Goal: Task Accomplishment & Management: Use online tool/utility

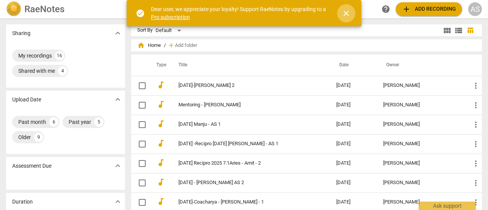
click at [346, 15] on span "close" at bounding box center [345, 13] width 9 height 9
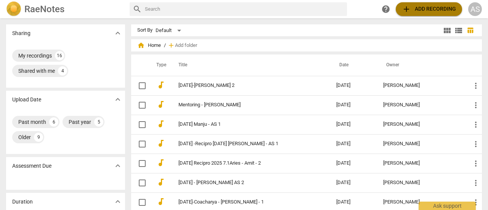
click at [419, 10] on span "add Add recording" at bounding box center [429, 9] width 54 height 9
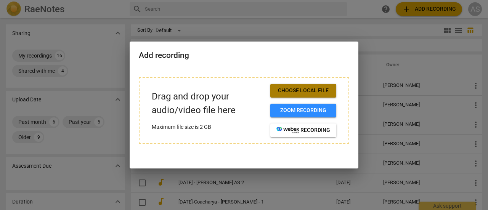
click at [303, 91] on span "Choose local file" at bounding box center [303, 91] width 54 height 8
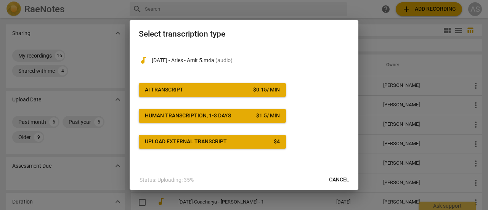
click at [254, 91] on div "$ 0.15 / min" at bounding box center [266, 90] width 27 height 8
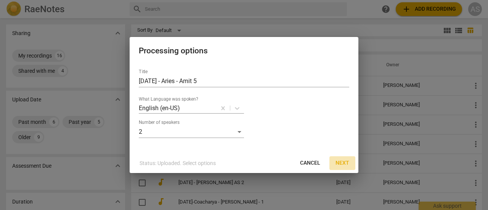
click at [342, 163] on span "Next" at bounding box center [342, 163] width 14 height 8
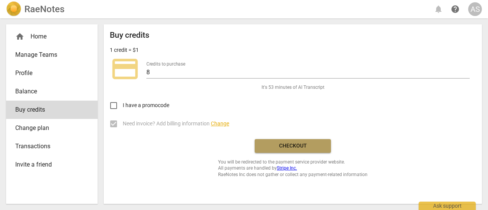
click at [291, 151] on button "Checkout" at bounding box center [292, 146] width 76 height 14
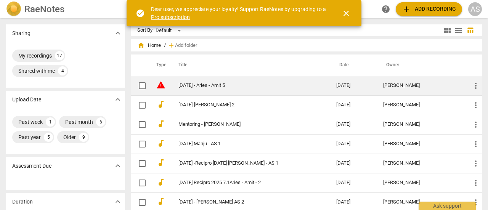
click at [180, 88] on link "[DATE] - Aries - Amit 5" at bounding box center [243, 86] width 130 height 6
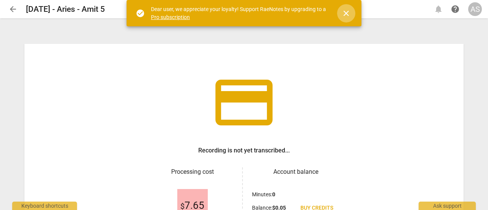
click at [347, 16] on span "close" at bounding box center [345, 13] width 9 height 9
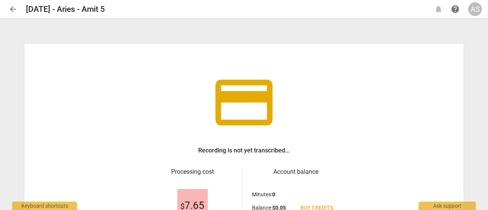
scroll to position [90, 0]
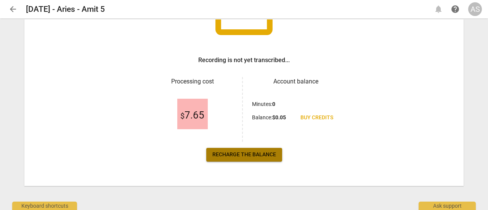
click at [250, 155] on span "Recharge the balance" at bounding box center [244, 155] width 64 height 8
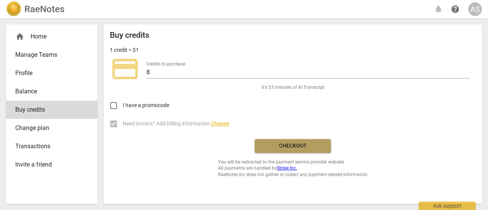
click at [285, 149] on span "Checkout" at bounding box center [293, 146] width 64 height 8
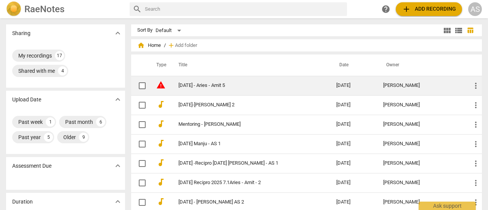
click at [474, 85] on span "more_vert" at bounding box center [475, 85] width 9 height 9
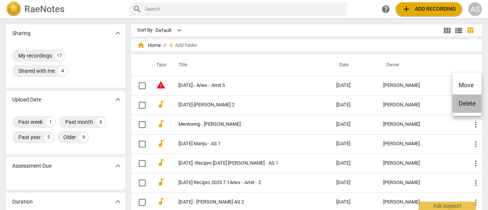
click at [472, 102] on li "Delete" at bounding box center [466, 103] width 29 height 18
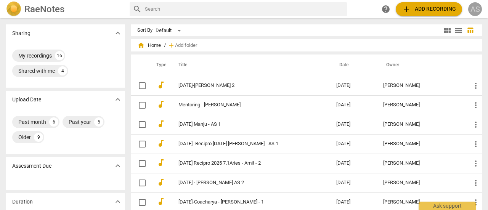
click at [477, 13] on div "AS" at bounding box center [475, 9] width 14 height 14
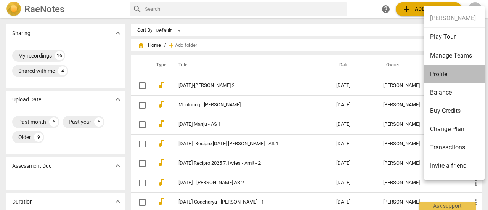
click at [451, 80] on li "Profile" at bounding box center [455, 74] width 63 height 18
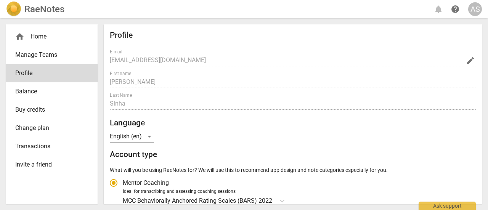
radio input "false"
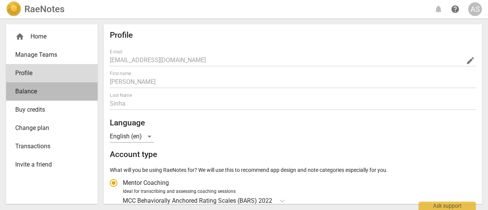
click at [30, 96] on span "Balance" at bounding box center [48, 91] width 67 height 9
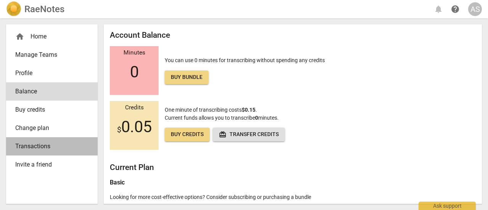
click at [53, 149] on span "Transactions" at bounding box center [48, 146] width 67 height 9
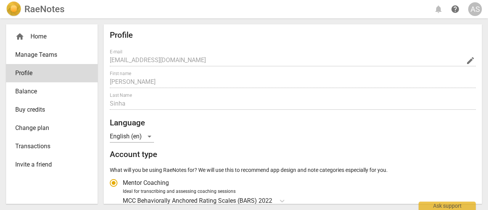
radio input "false"
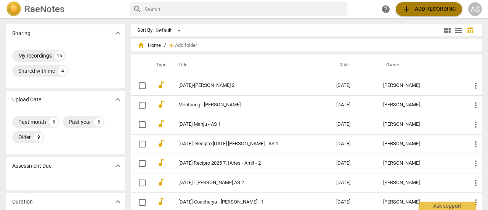
click at [428, 11] on span "add Add recording" at bounding box center [429, 9] width 54 height 9
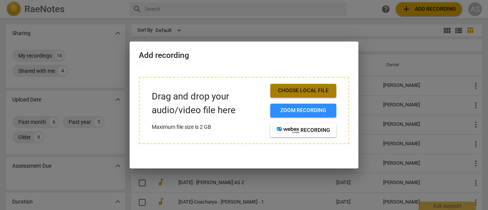
click at [313, 93] on span "Choose local file" at bounding box center [303, 91] width 54 height 8
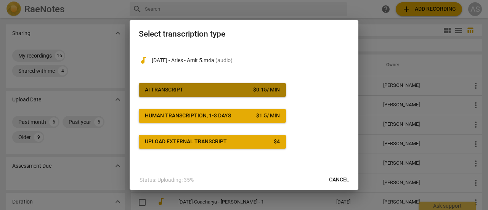
click at [233, 91] on span "AI Transcript $ 0.15 / min" at bounding box center [212, 90] width 135 height 8
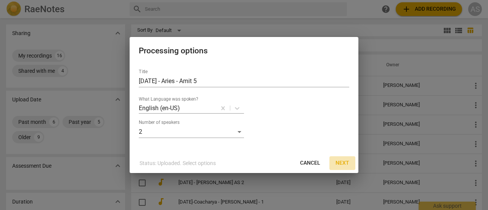
click at [343, 164] on span "Next" at bounding box center [342, 163] width 14 height 8
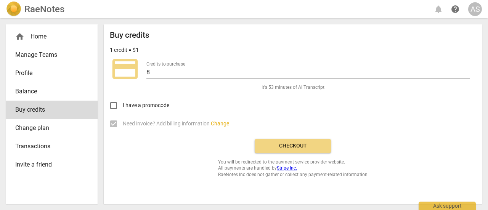
click at [294, 147] on span "Checkout" at bounding box center [293, 146] width 64 height 8
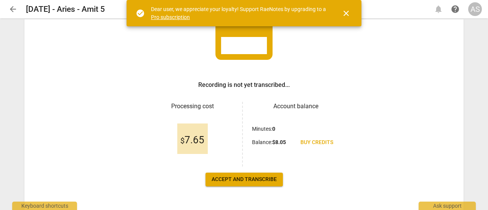
scroll to position [66, 0]
click at [238, 182] on span "Accept and transcribe" at bounding box center [243, 179] width 65 height 8
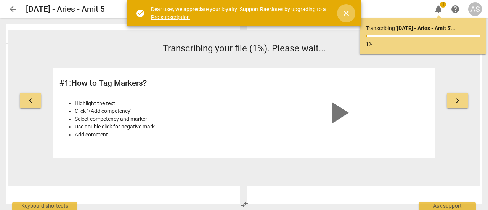
click at [344, 12] on span "close" at bounding box center [345, 13] width 9 height 9
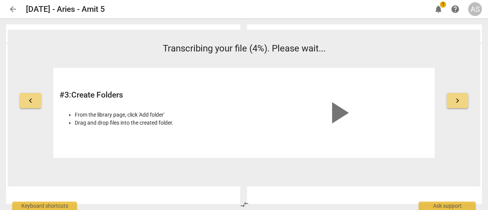
click at [483, 74] on div "Outcomes Bars Scores" at bounding box center [366, 114] width 244 height 192
click at [16, 6] on span "arrow_back" at bounding box center [12, 9] width 9 height 9
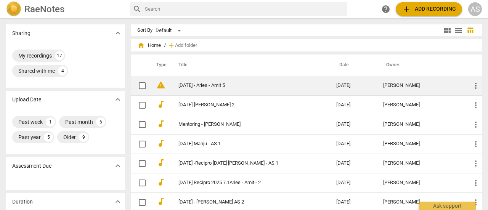
click at [209, 87] on link "[DATE] - Aries - Amit 5" at bounding box center [243, 86] width 130 height 6
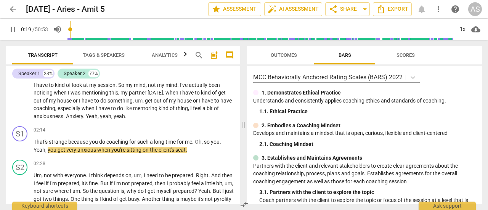
scroll to position [31, 0]
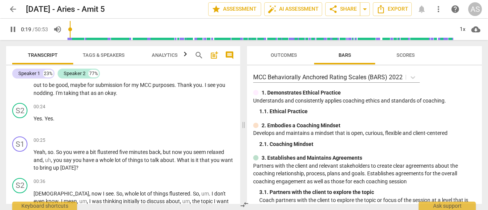
click at [72, 35] on input "range" at bounding box center [260, 29] width 386 height 24
drag, startPoint x: 72, startPoint y: 38, endPoint x: 61, endPoint y: 39, distance: 10.7
click at [67, 39] on input "range" at bounding box center [260, 29] width 386 height 24
click at [11, 30] on span "pause" at bounding box center [12, 29] width 9 height 9
type input "2"
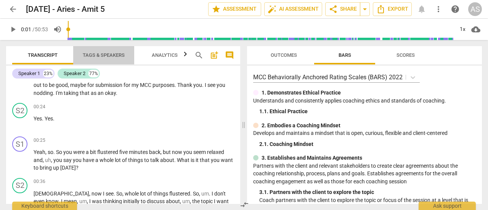
click at [108, 54] on span "Tags & Speakers" at bounding box center [104, 55] width 42 height 6
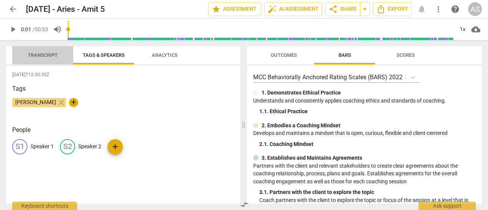
click at [47, 57] on span "Transcript" at bounding box center [43, 55] width 30 height 6
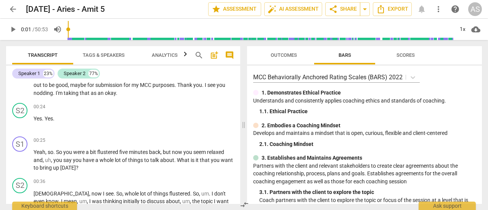
scroll to position [0, 0]
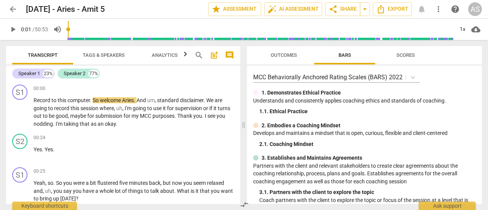
click at [238, 69] on div "Speaker 1 23% Speaker 2 77% S1 play_arrow pause 00:00 + Add competency keyboard…" at bounding box center [123, 135] width 234 height 138
click at [111, 57] on span "Tags & Speakers" at bounding box center [104, 55] width 42 height 6
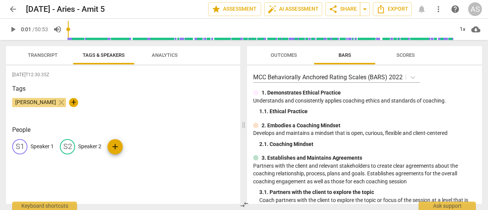
click at [48, 146] on p "Speaker 1" at bounding box center [41, 146] width 23 height 8
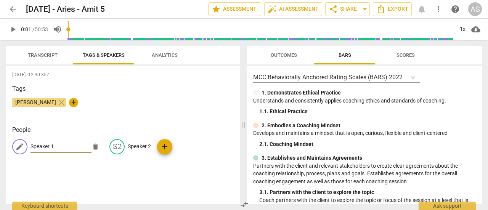
type input "A"
type input "Coach"
click at [128, 147] on p "Speaker 2" at bounding box center [139, 146] width 23 height 8
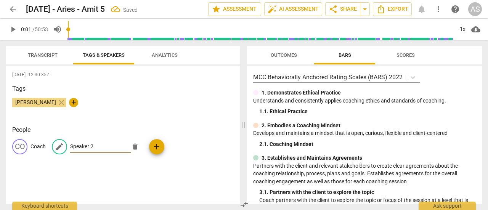
click at [92, 147] on input "Speaker 2" at bounding box center [100, 147] width 61 height 12
type input "S"
type input "Aries"
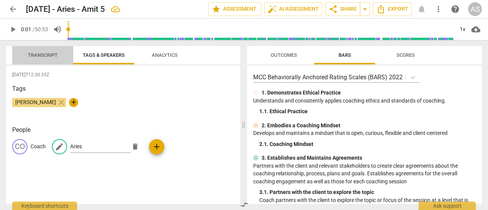
click at [52, 61] on button "Transcript" at bounding box center [42, 55] width 61 height 18
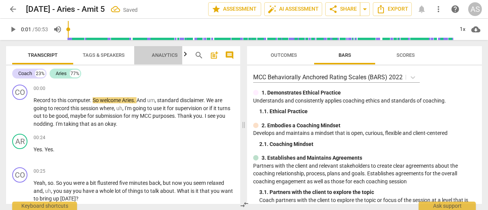
click at [173, 56] on span "Analytics" at bounding box center [165, 55] width 26 height 6
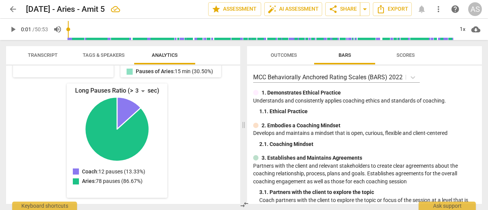
scroll to position [91, 0]
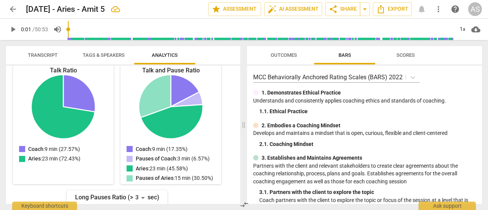
click at [237, 84] on div "Coach Spoke for 9 minutes ( 17.35% ) Paused for 3 minutes ( 6.57% ) Talk-to-lis…" at bounding box center [123, 135] width 234 height 138
click at [293, 12] on span "auto_fix_high AI Assessment" at bounding box center [292, 9] width 51 height 9
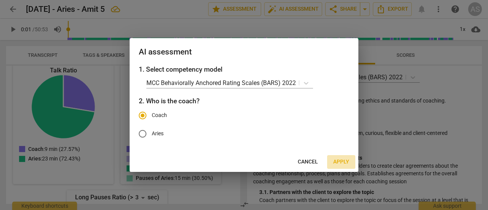
click at [337, 164] on span "Apply" at bounding box center [341, 162] width 16 height 8
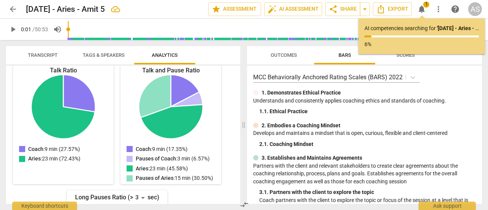
drag, startPoint x: 237, startPoint y: 152, endPoint x: 238, endPoint y: 157, distance: 4.8
click at [238, 157] on div "Coach Spoke for 9 minutes ( 17.35% ) Paused for 3 minutes ( 6.57% ) Talk-to-lis…" at bounding box center [123, 135] width 234 height 138
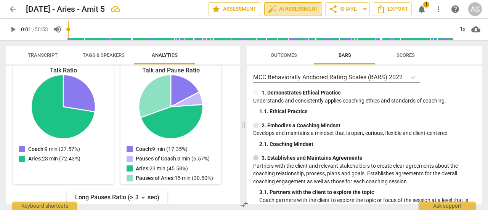
click at [296, 11] on span "auto_fix_high AI Assessment" at bounding box center [292, 9] width 51 height 9
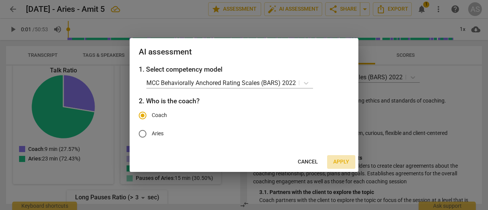
click at [344, 162] on span "Apply" at bounding box center [341, 162] width 16 height 8
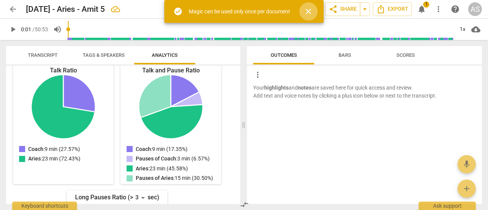
click at [309, 10] on span "close" at bounding box center [308, 11] width 9 height 9
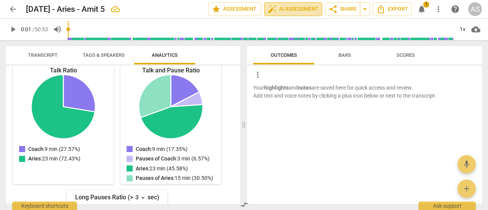
click at [287, 7] on span "auto_fix_high AI Assessment" at bounding box center [292, 9] width 51 height 9
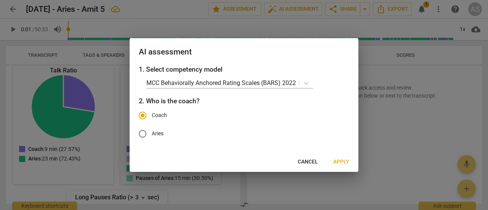
click at [311, 161] on span "Cancel" at bounding box center [308, 162] width 20 height 8
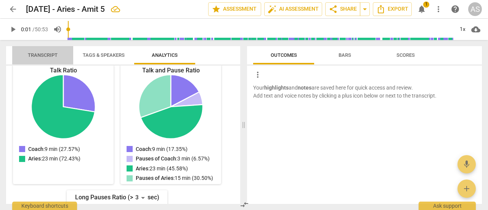
click at [47, 58] on span "Transcript" at bounding box center [43, 55] width 30 height 6
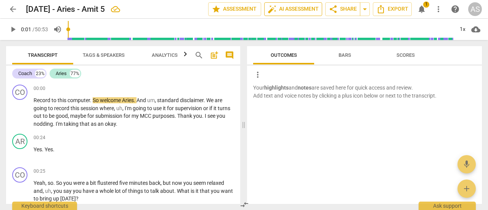
click at [306, 10] on span "auto_fix_high AI Assessment" at bounding box center [292, 9] width 51 height 9
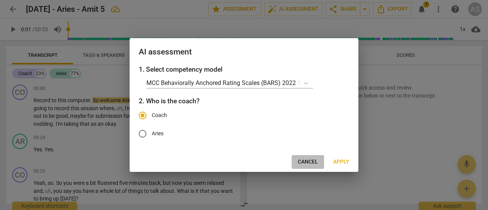
click at [312, 163] on span "Cancel" at bounding box center [308, 162] width 20 height 8
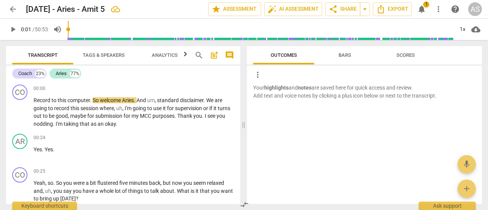
click at [238, 78] on div "Coach 23% Aries 77% CO play_arrow pause 00:00 + Add competency keyboard_arrow_r…" at bounding box center [123, 135] width 234 height 138
click at [310, 12] on span "auto_fix_high AI Assessment" at bounding box center [292, 9] width 51 height 9
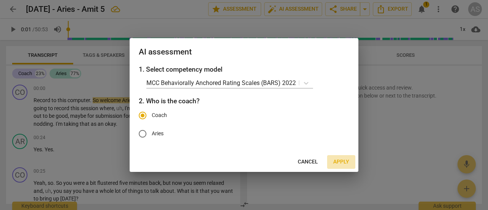
click at [343, 166] on button "Apply" at bounding box center [341, 162] width 28 height 14
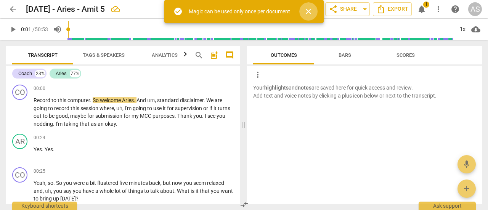
click at [305, 15] on span "close" at bounding box center [308, 11] width 9 height 9
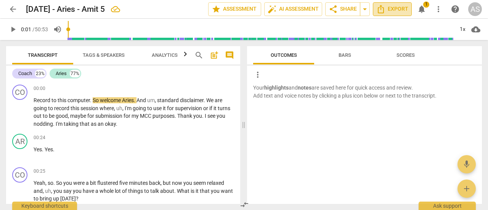
click at [394, 11] on span "Export" at bounding box center [392, 9] width 32 height 9
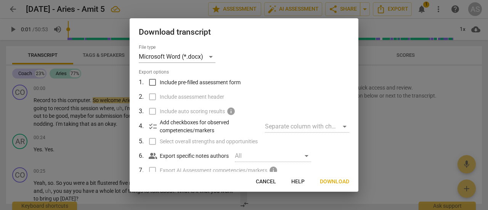
click at [439, 132] on div at bounding box center [244, 105] width 488 height 210
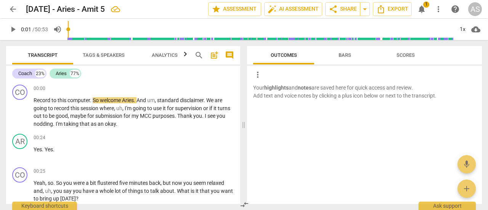
click at [426, 6] on span "1" at bounding box center [426, 5] width 6 height 6
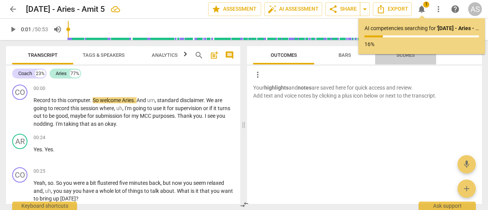
click at [407, 56] on span "Scores" at bounding box center [405, 55] width 18 height 6
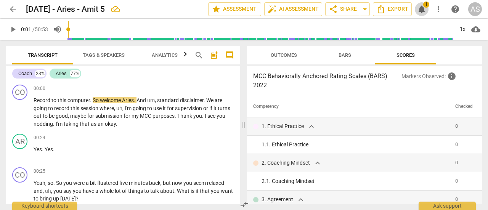
click at [421, 9] on span "notifications" at bounding box center [421, 9] width 9 height 9
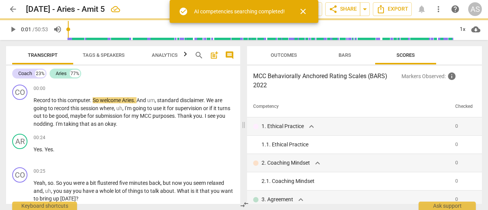
type input "2"
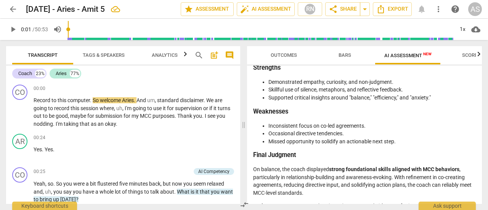
scroll to position [1456, 0]
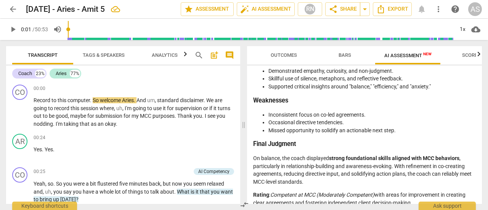
drag, startPoint x: 253, startPoint y: 72, endPoint x: 417, endPoint y: 197, distance: 206.0
click at [417, 197] on div "Disclaimer: AI can make mistakes. Consult a qualified mentor coach before actin…" at bounding box center [364, 135] width 235 height 138
copy div "Loremipsum: DO sit amet consecte. Adipisc e seddoeius tempor incid utlabo etdol…"
click at [238, 76] on div "Coach 23% Aries 77% CO play_arrow pause 00:00 + Add competency keyboard_arrow_r…" at bounding box center [123, 135] width 234 height 138
click at [475, 59] on span "Scores" at bounding box center [471, 55] width 37 height 10
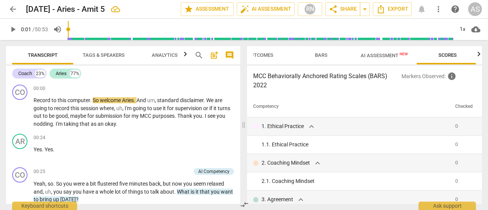
scroll to position [0, 26]
click at [276, 60] on span "Outcomes" at bounding box center [258, 55] width 45 height 10
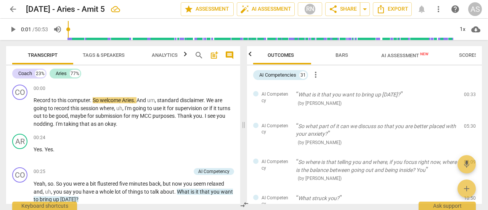
scroll to position [0, 0]
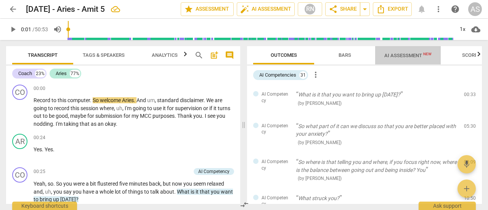
click at [398, 58] on span "AI Assessment New" at bounding box center [407, 56] width 47 height 6
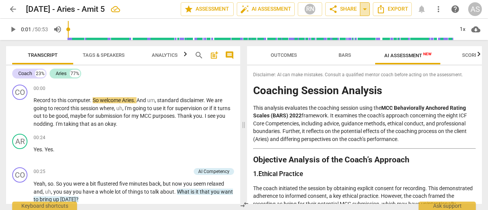
click at [363, 10] on span "arrow_drop_down" at bounding box center [364, 9] width 9 height 9
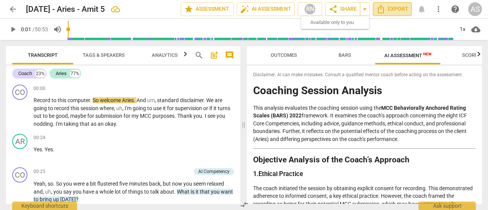
click at [399, 10] on span "Export" at bounding box center [392, 9] width 32 height 9
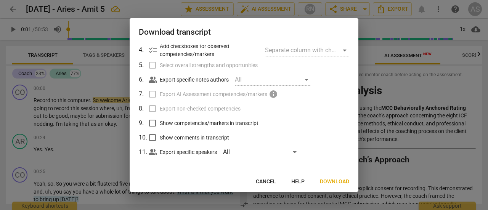
scroll to position [78, 0]
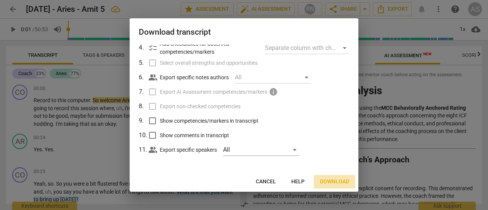
click at [337, 182] on span "Download" at bounding box center [334, 182] width 29 height 8
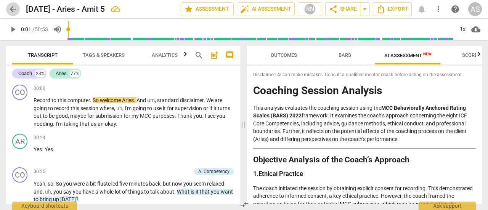
click at [14, 11] on span "arrow_back" at bounding box center [12, 9] width 9 height 9
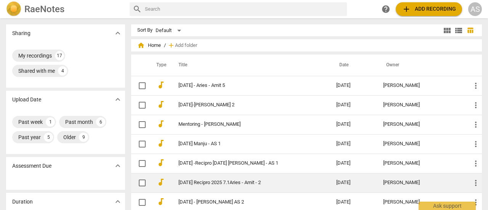
click at [181, 186] on td "[DATE] Recipro 2025 7.1Aries - Amit - 2" at bounding box center [249, 182] width 161 height 19
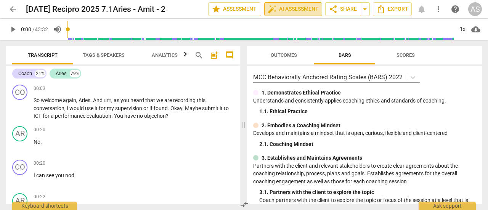
click at [293, 11] on span "auto_fix_high AI Assessment" at bounding box center [292, 9] width 51 height 9
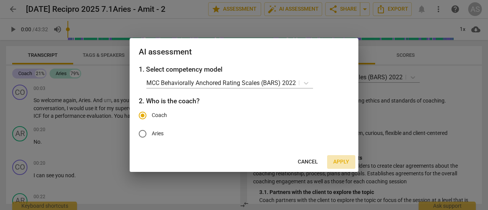
click at [342, 159] on span "Apply" at bounding box center [341, 162] width 16 height 8
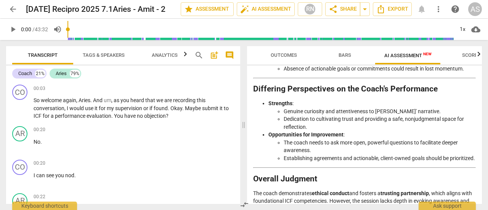
scroll to position [1635, 0]
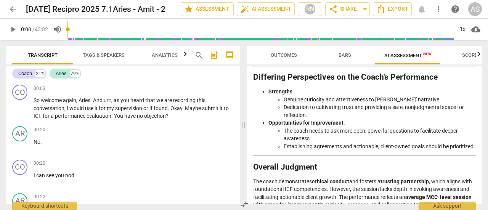
drag, startPoint x: 253, startPoint y: 70, endPoint x: 352, endPoint y: 204, distance: 166.2
click at [352, 204] on div "Disclaimer: AI can make mistakes. Consult a qualified mentor coach before actin…" at bounding box center [364, 135] width 235 height 138
click at [224, 155] on div "AR play_arrow pause 00:20 + Add competency keyboard_arrow_right No ." at bounding box center [123, 140] width 234 height 34
click at [401, 11] on span "Export" at bounding box center [392, 9] width 32 height 9
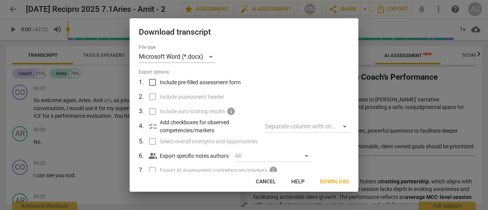
click at [355, 149] on div "File type Microsoft Word (*.docx) Export options 1 . Include pre-filled assessm…" at bounding box center [244, 109] width 229 height 128
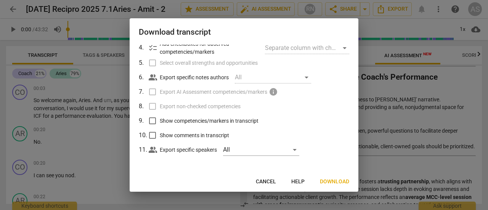
click at [152, 93] on label "Export AI Assessment competencies/markers info" at bounding box center [243, 92] width 200 height 14
click at [477, 123] on div at bounding box center [244, 105] width 488 height 210
